Goal: Task Accomplishment & Management: Use online tool/utility

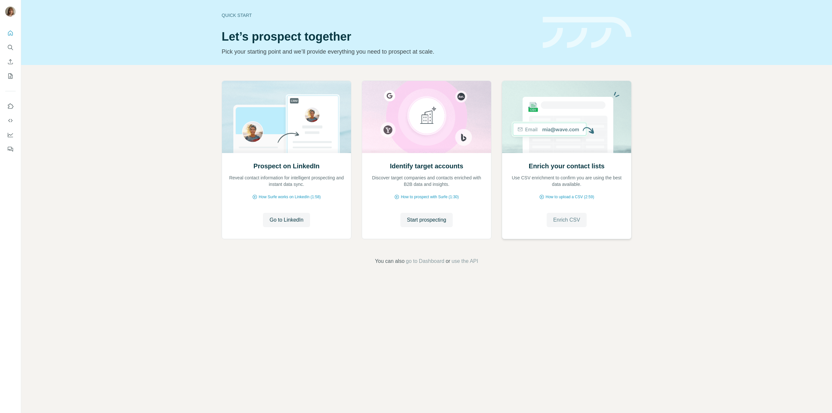
click at [577, 215] on button "Enrich CSV" at bounding box center [567, 220] width 40 height 14
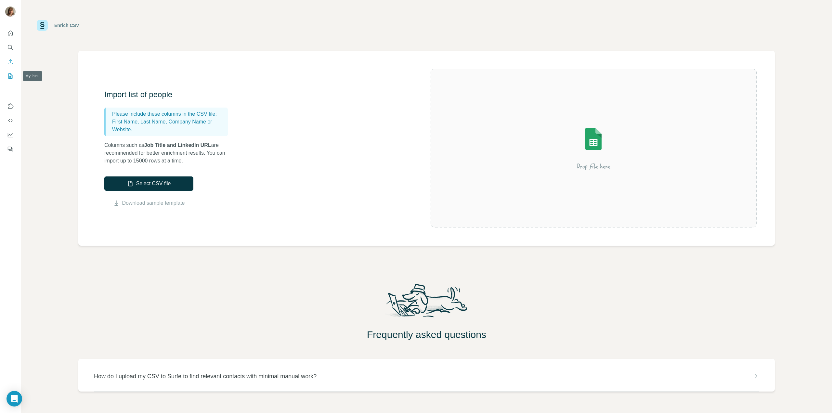
click at [9, 79] on icon "My lists" at bounding box center [10, 76] width 7 height 7
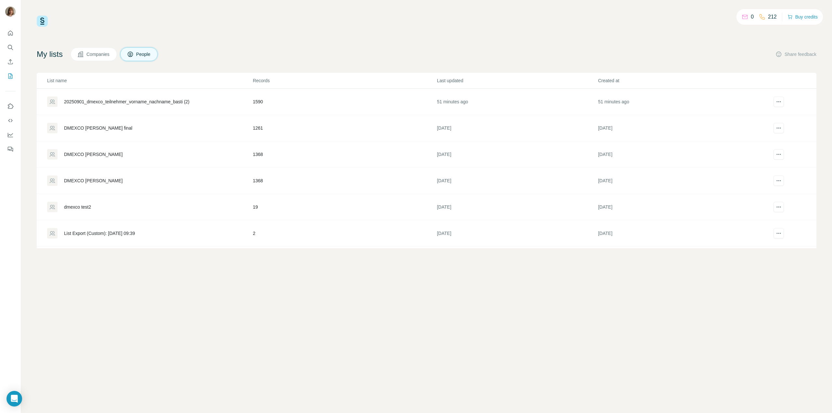
click at [88, 102] on div "20250901_dmexco_teilnehmer_vorname_nachname_basti (2)" at bounding box center [126, 101] width 125 height 7
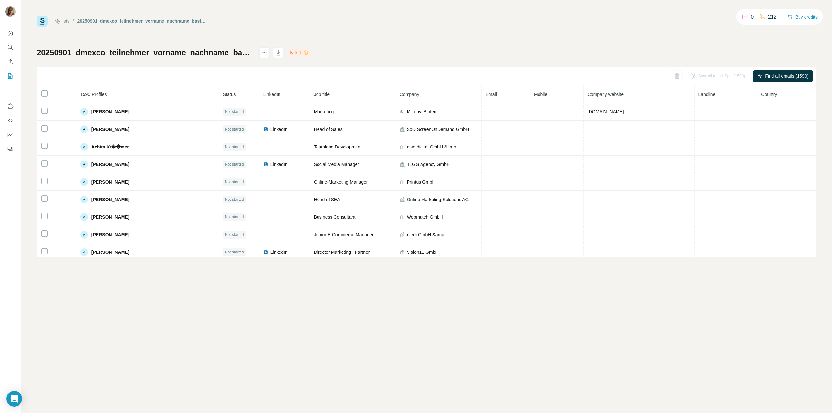
click at [308, 51] on icon at bounding box center [305, 52] width 5 height 5
click at [744, 19] on icon at bounding box center [745, 17] width 7 height 7
click at [782, 78] on span "Find all emails (1590)" at bounding box center [787, 76] width 44 height 7
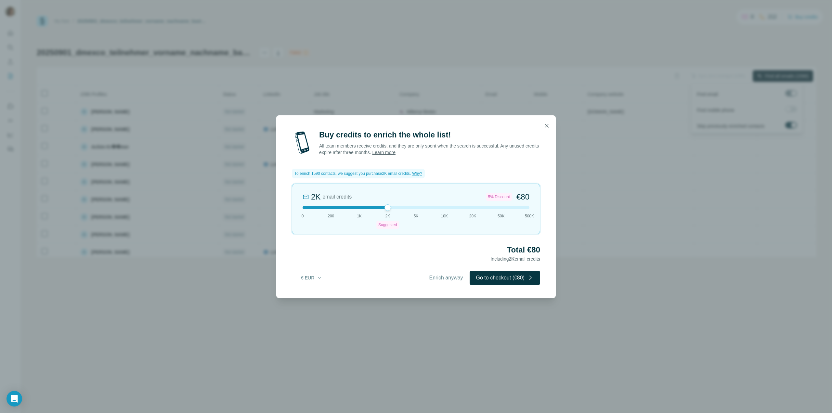
click at [618, 229] on div "Buy credits to enrich the whole list! All team members receive credits, and the…" at bounding box center [416, 206] width 832 height 413
click at [548, 124] on icon "button" at bounding box center [546, 126] width 7 height 7
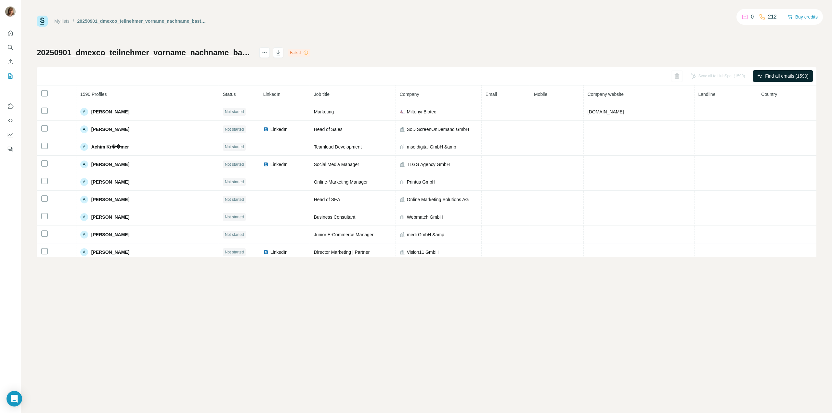
click at [698, 44] on div "My lists / 20250901_dmexco_teilnehmer_vorname_nachname_basti (2) 0 212 Buy cred…" at bounding box center [427, 136] width 780 height 241
